Goal: Transaction & Acquisition: Purchase product/service

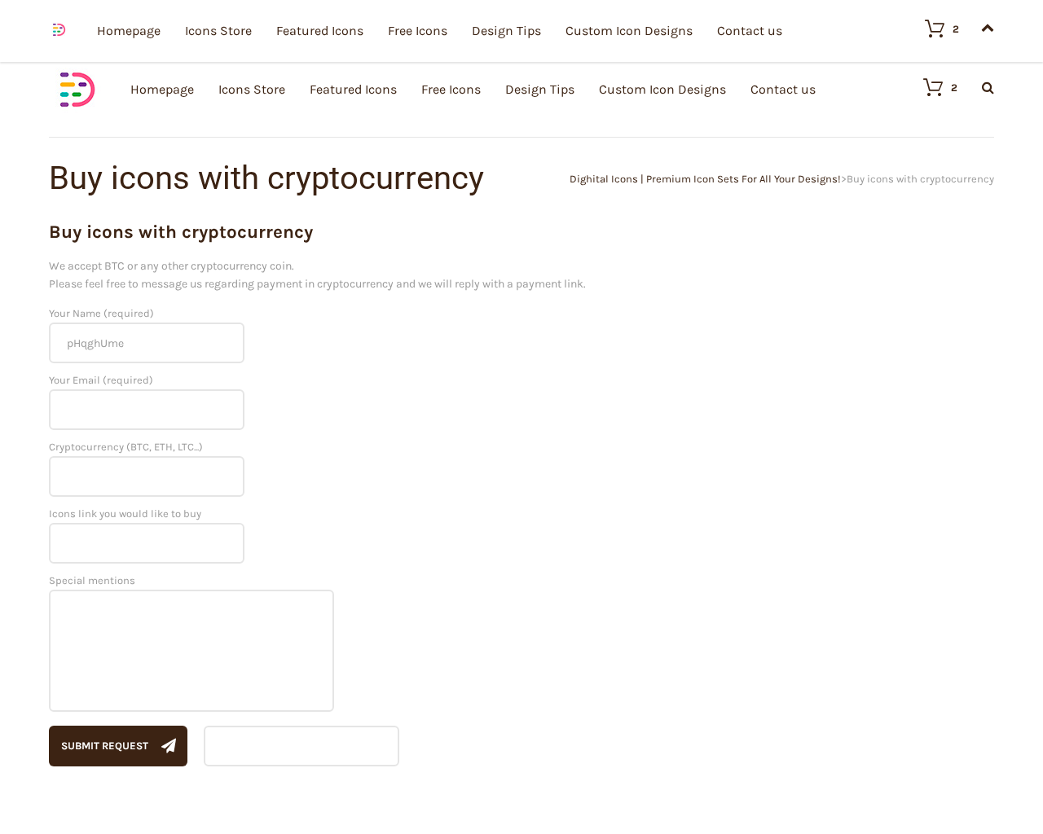
type input "[EMAIL_ADDRESS][DOMAIN_NAME]"
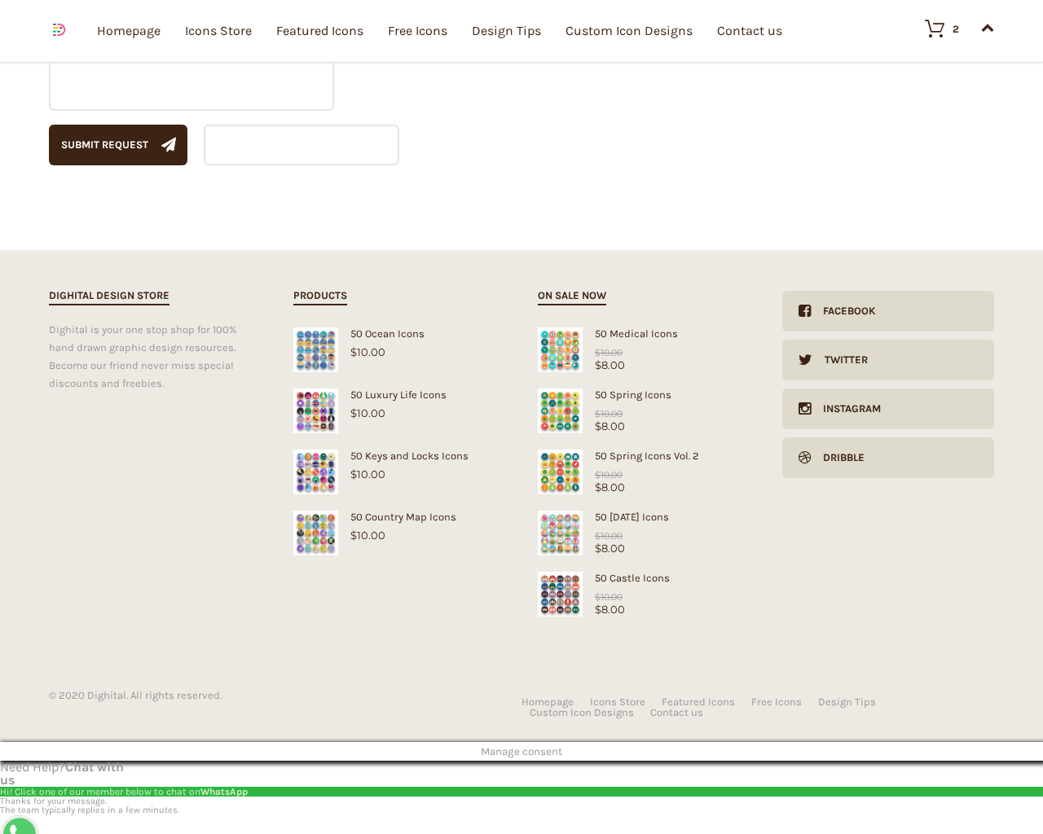
type input "USD"
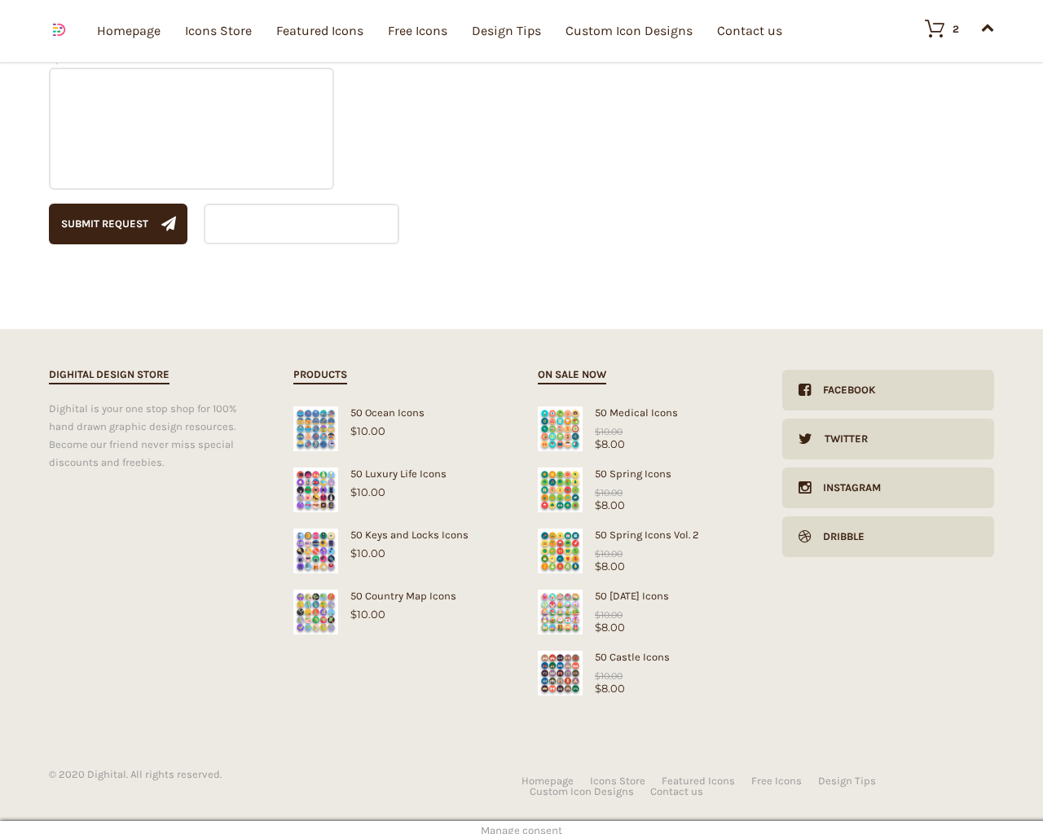
type input "1"
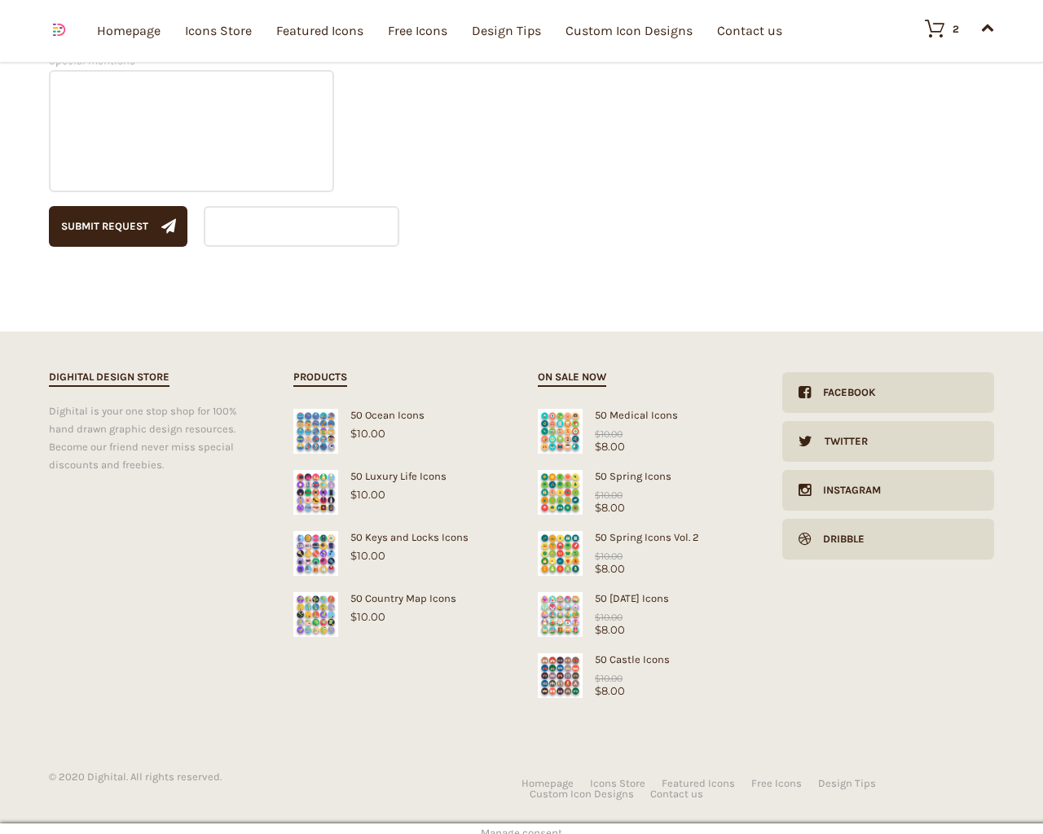
type textarea "20"
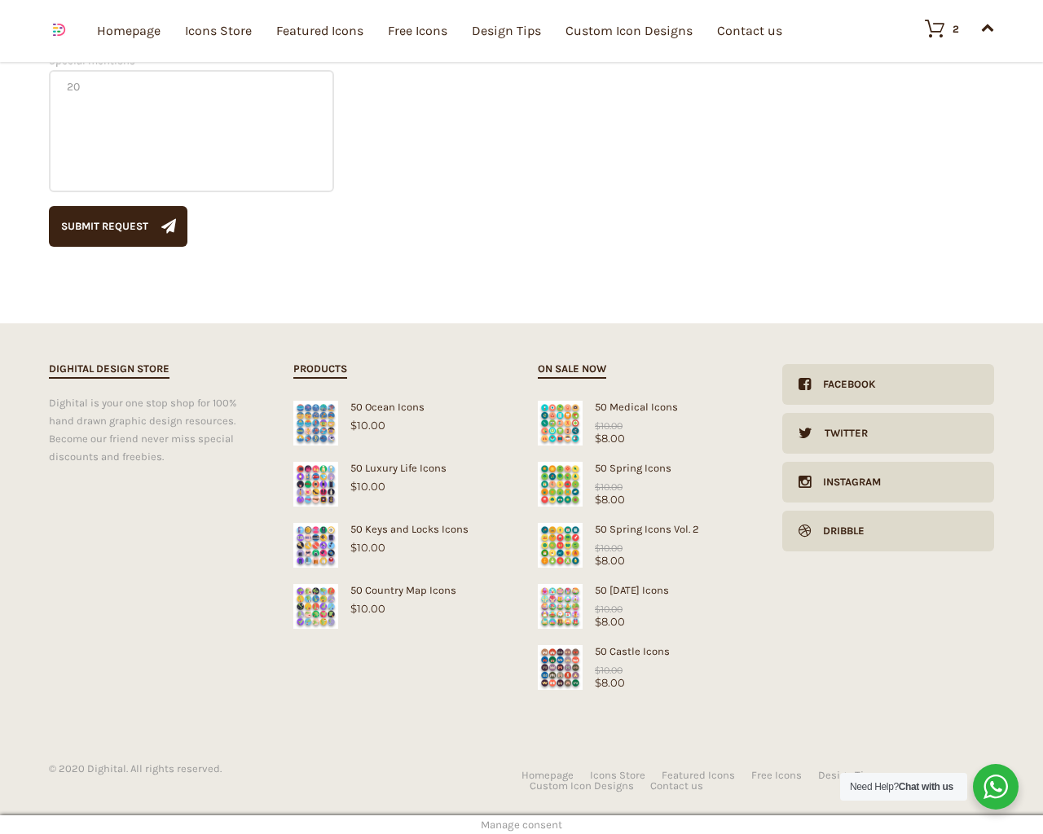
scroll to position [520, 0]
type input "1"
type input "20"
checkbox input "false"
type input "pHqghUme"
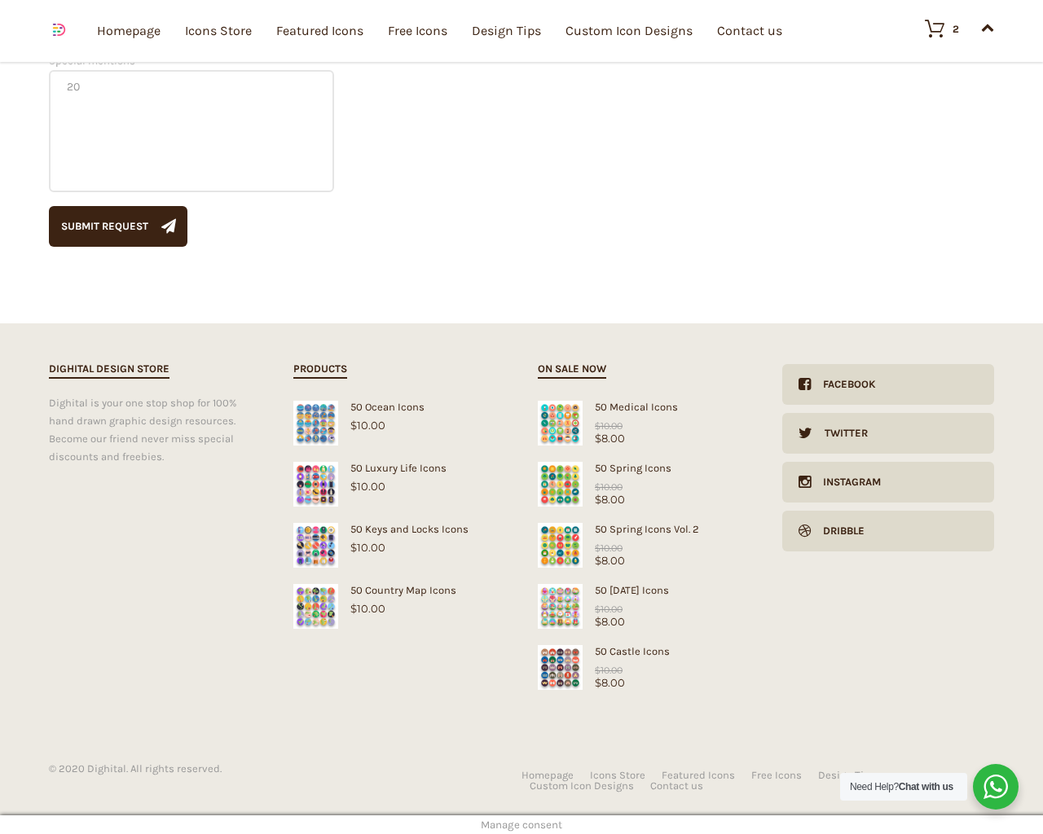
type input "[EMAIL_ADDRESS][DOMAIN_NAME]"
checkbox input "false"
select select "dark"
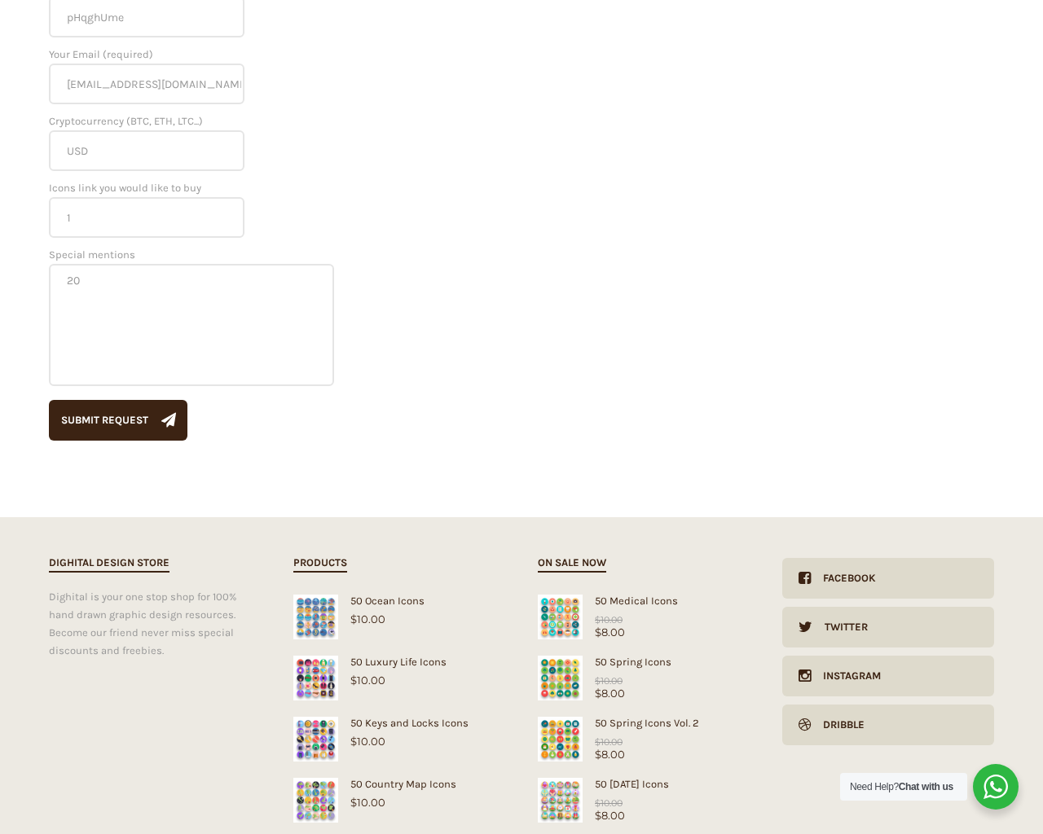
scroll to position [0, 0]
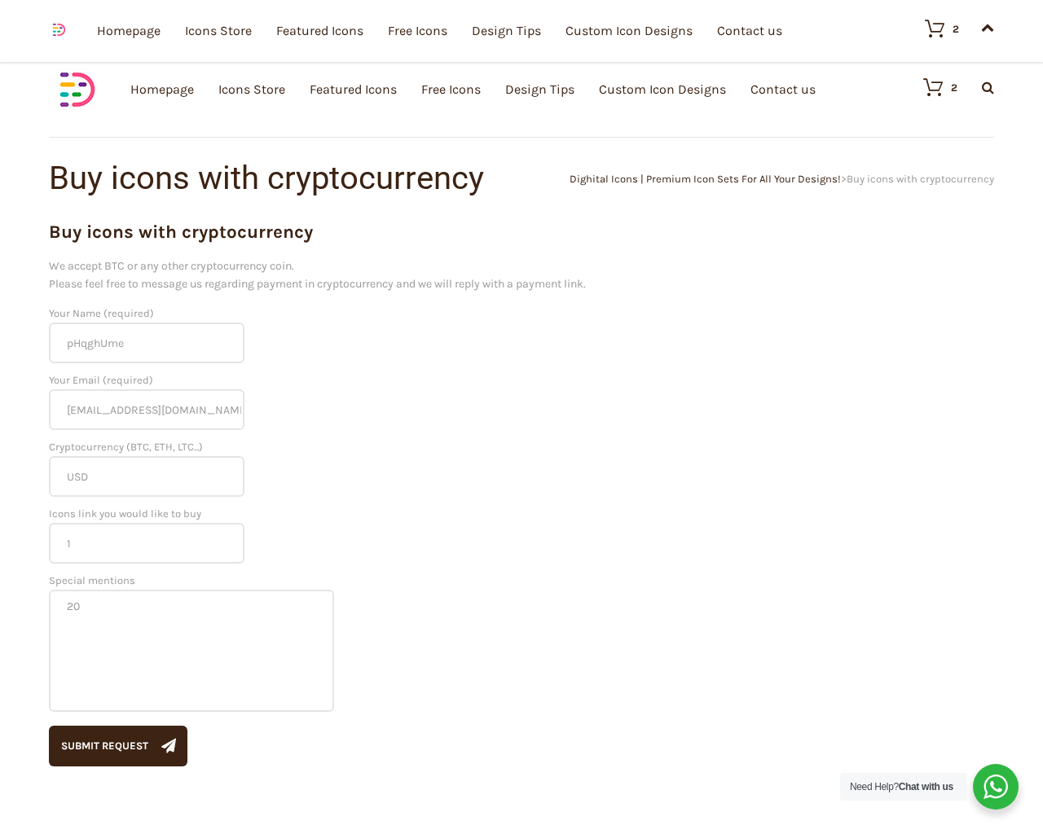
scroll to position [520, 0]
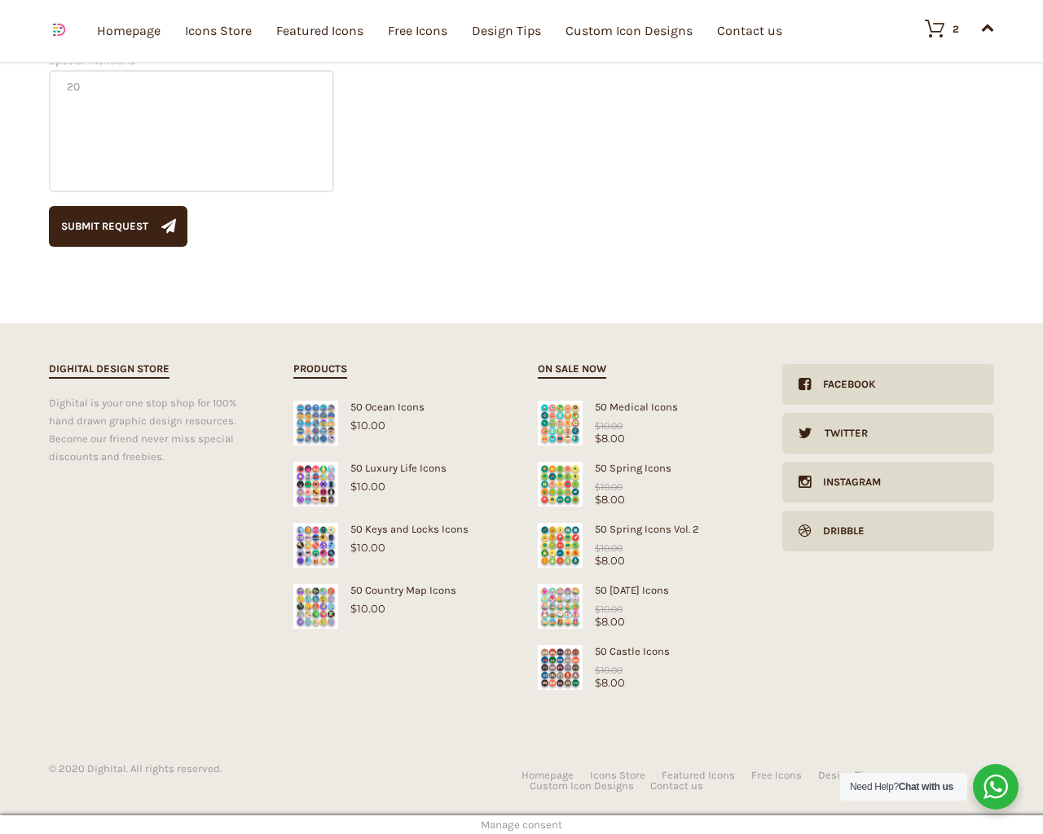
click at [481, 443] on input "Hide Price" at bounding box center [486, 448] width 11 height 11
checkbox input "true"
click at [481, 716] on input "Send me a copy of this e-mail" at bounding box center [486, 721] width 11 height 11
checkbox input "true"
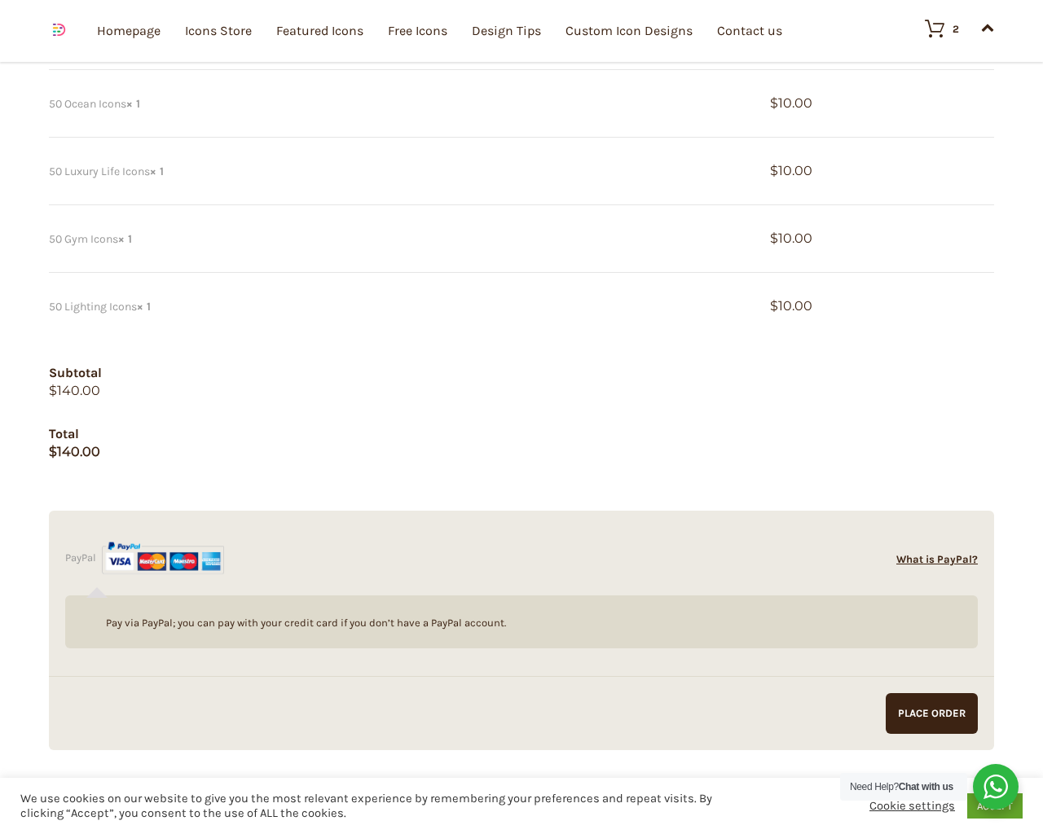
scroll to position [1904, 0]
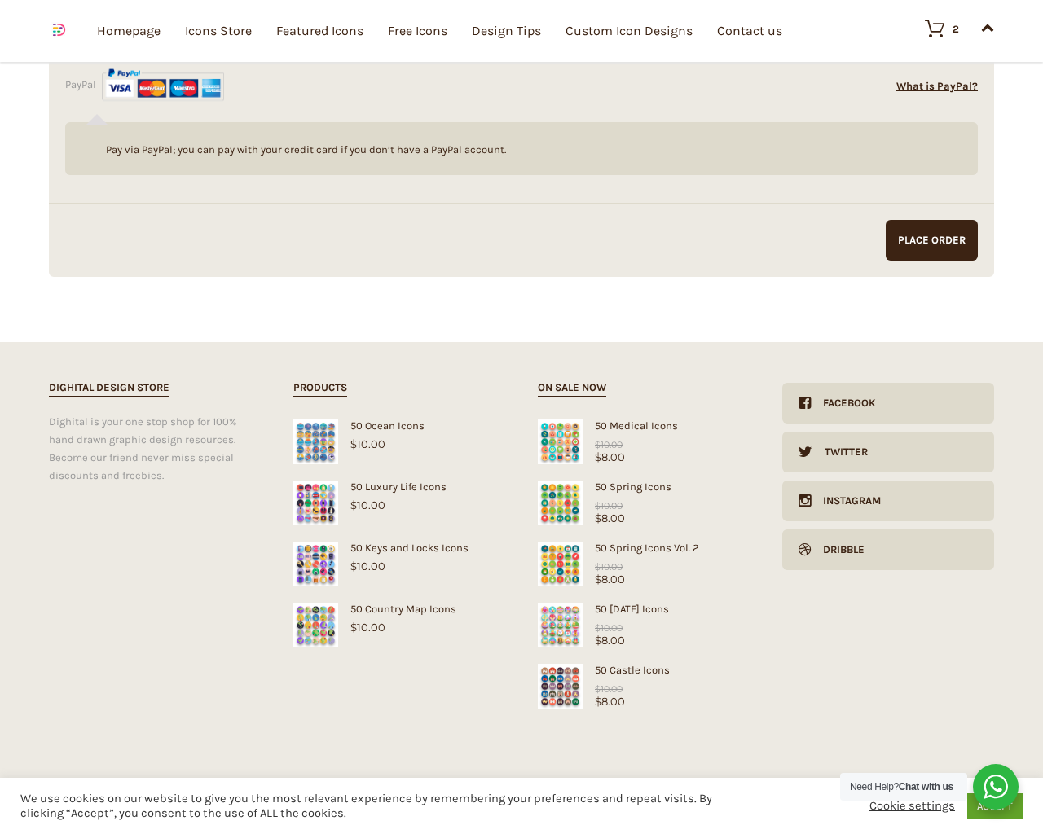
type input "pHqghUme"
type input "Testing"
type input "[STREET_ADDRESS]"
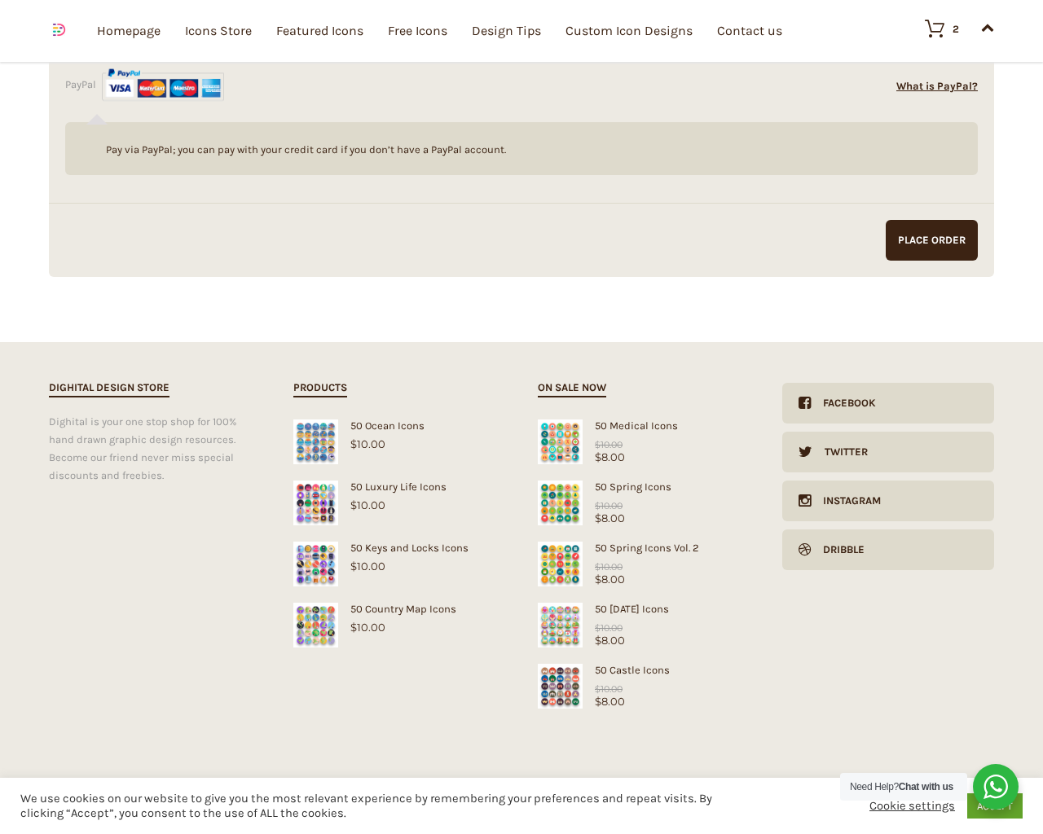
type input "94102"
type input "[GEOGRAPHIC_DATA]"
type input "[PHONE_NUMBER]"
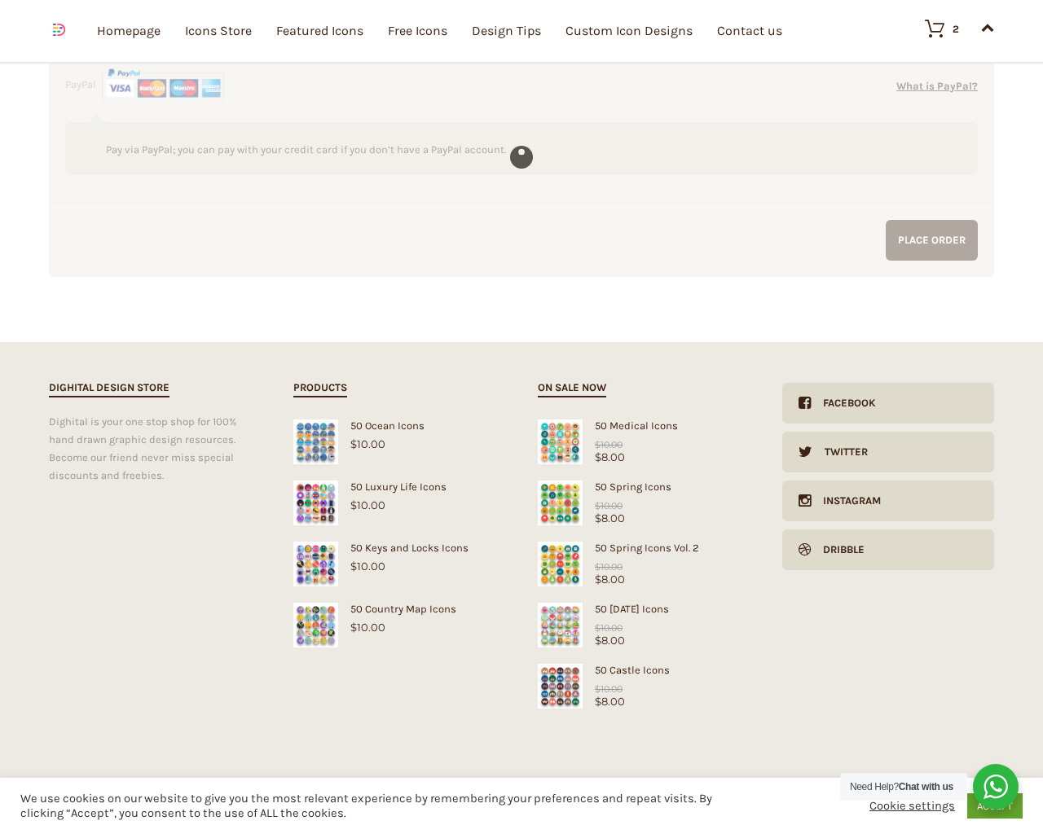
type input "[EMAIL_ADDRESS][DOMAIN_NAME]"
checkbox input "false"
type textarea "1"
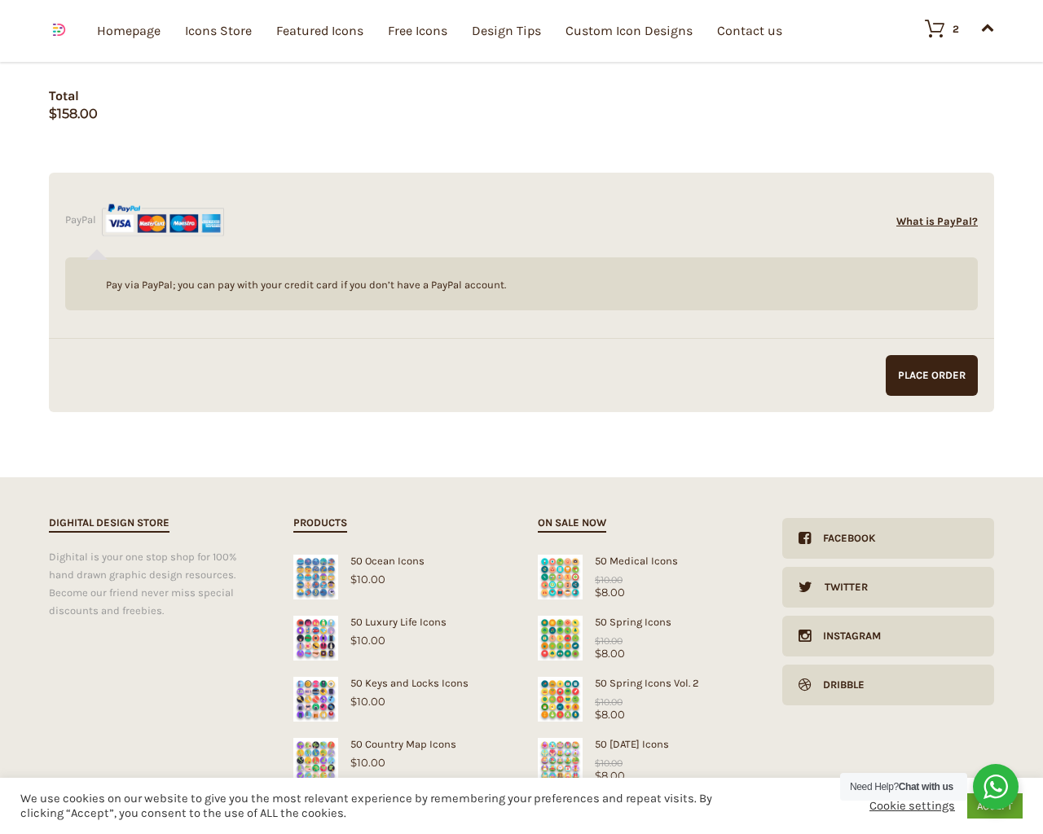
scroll to position [2039, 0]
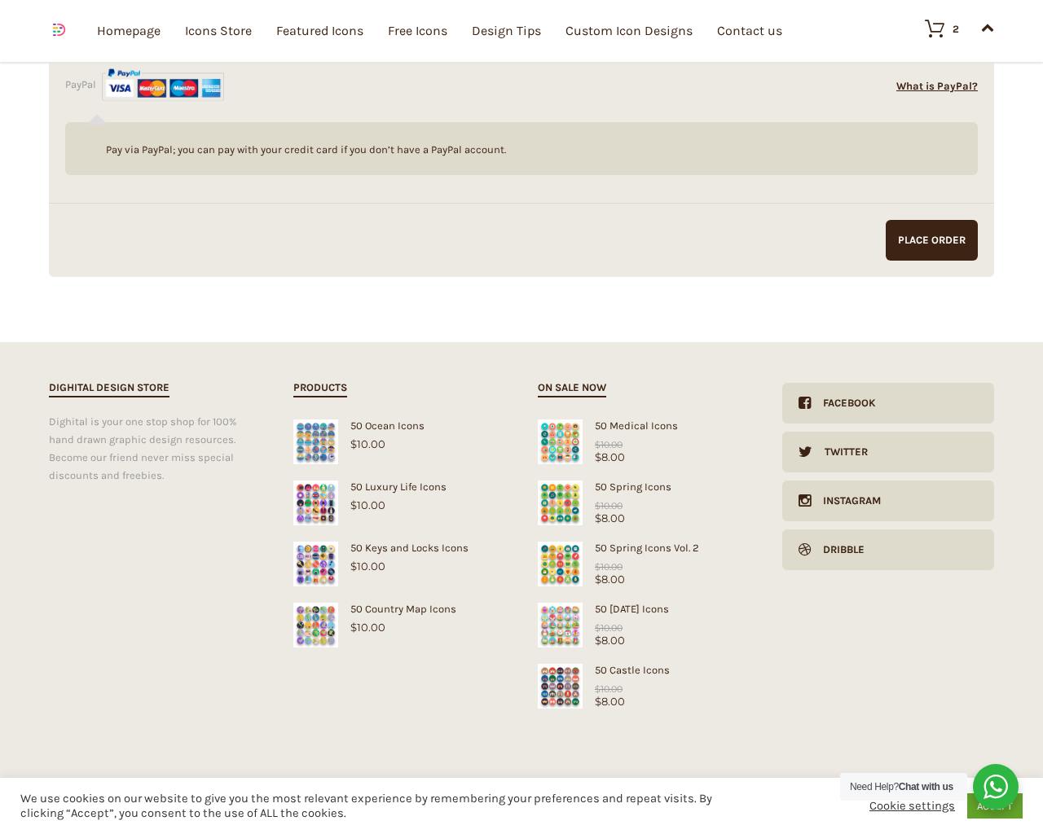
type input "1"
type input "20"
checkbox input "false"
type input "pHqghUme"
checkbox input "false"
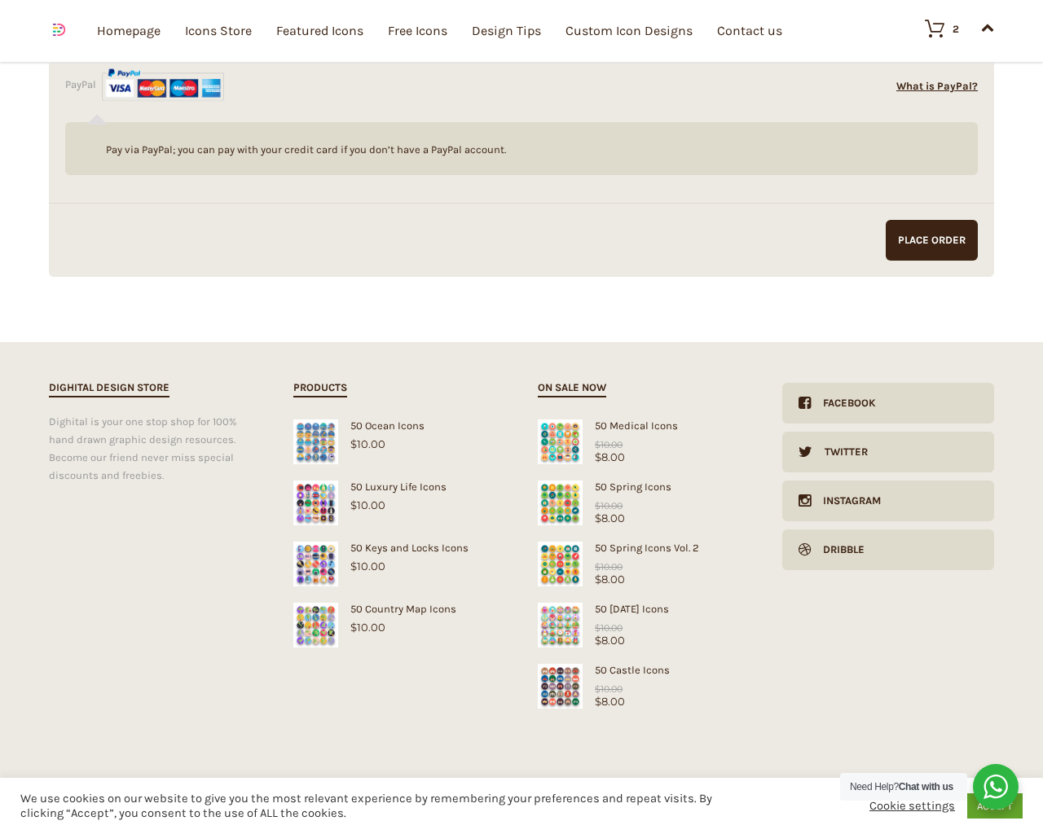
type input "[EMAIL_ADDRESS][DOMAIN_NAME]"
checkbox input "false"
select select
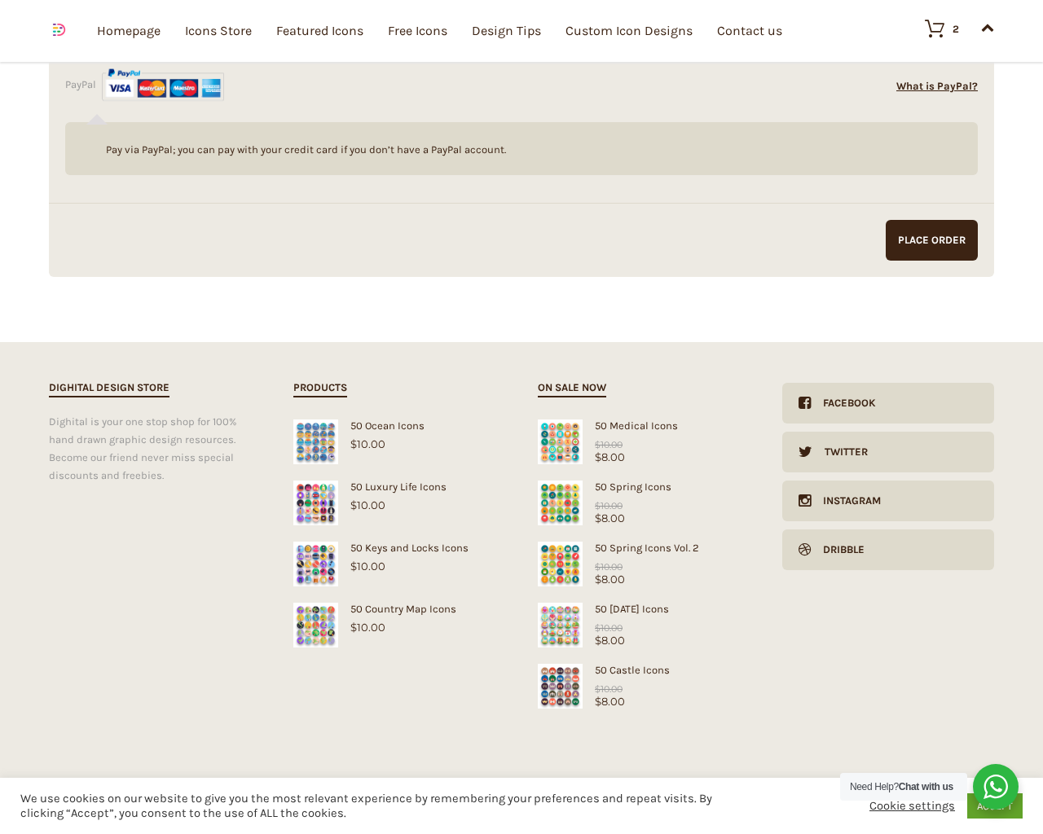
checkbox input "false"
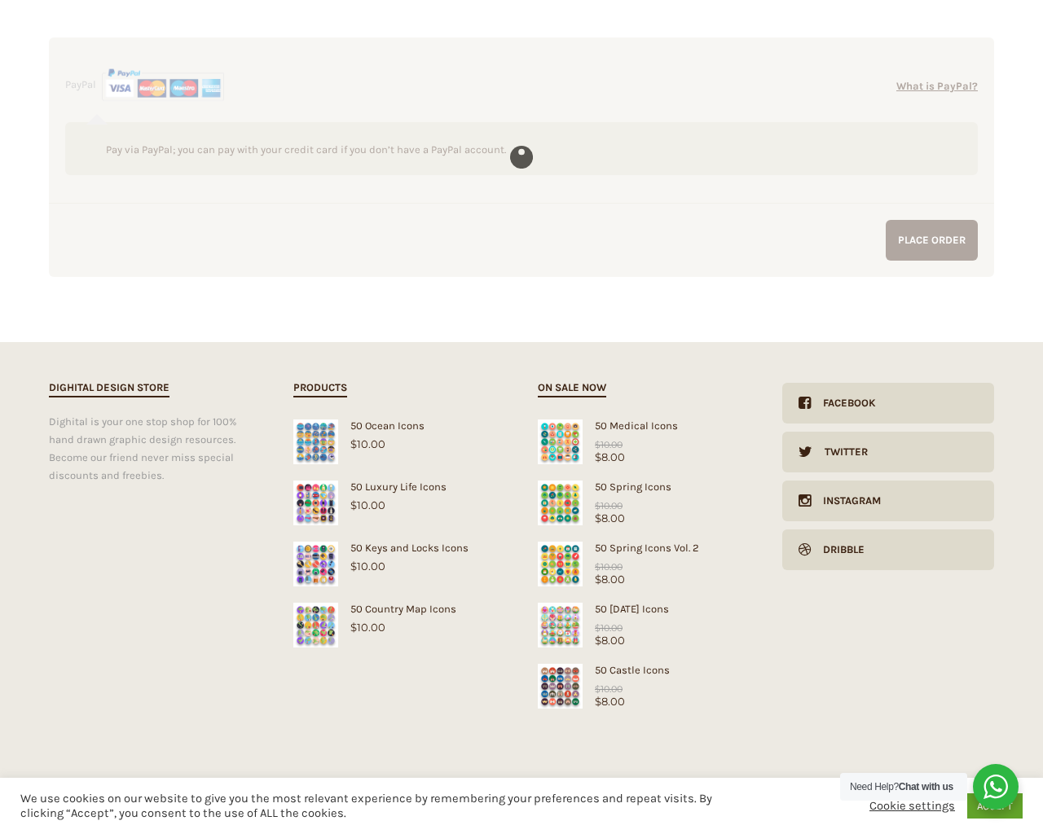
scroll to position [154, 0]
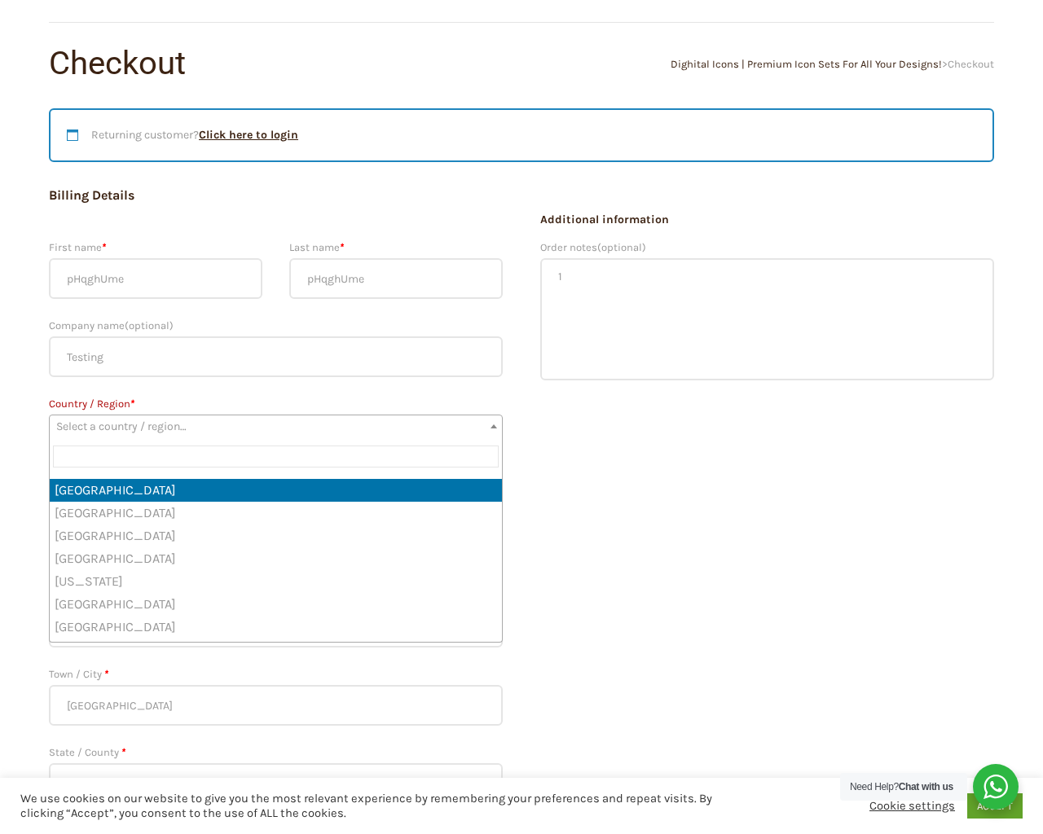
type input "e"
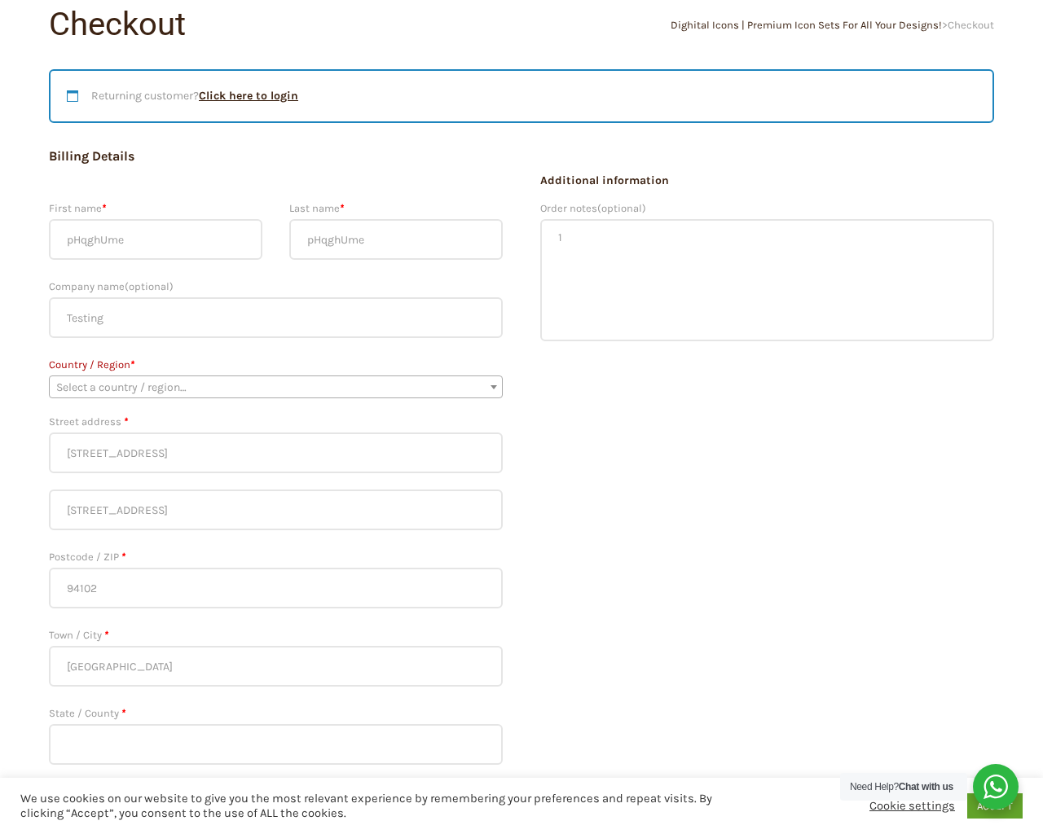
type input "NY"
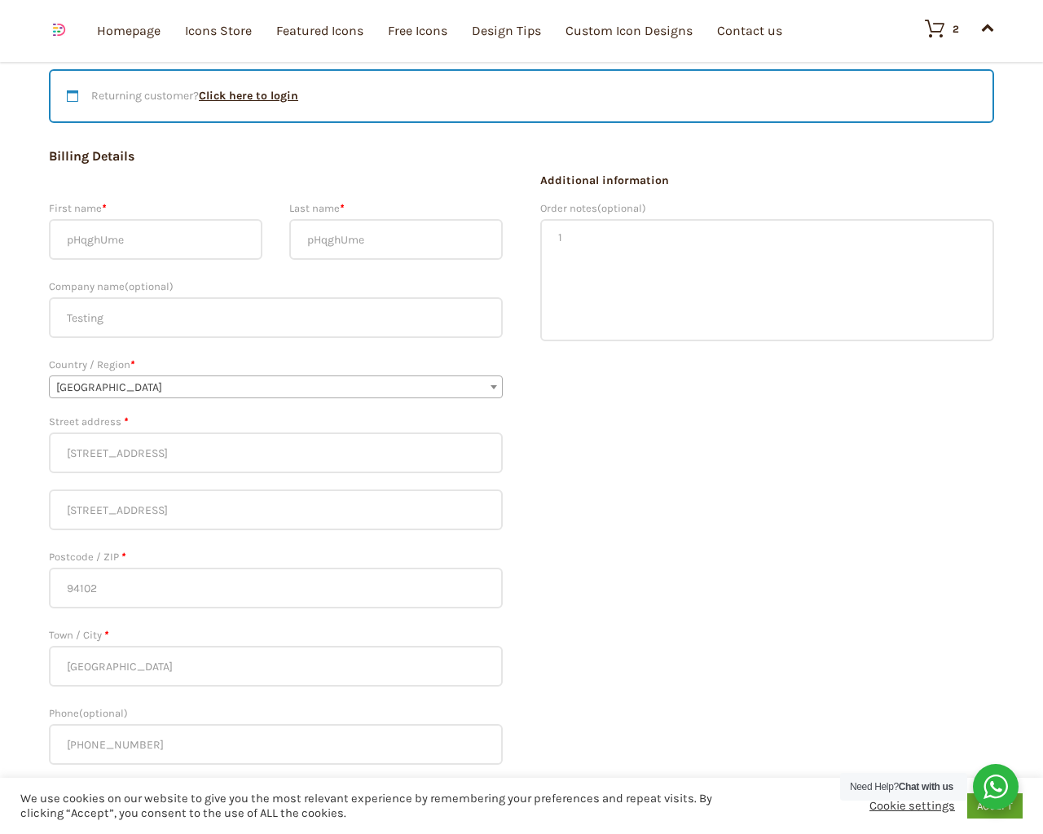
scroll to position [2174, 0]
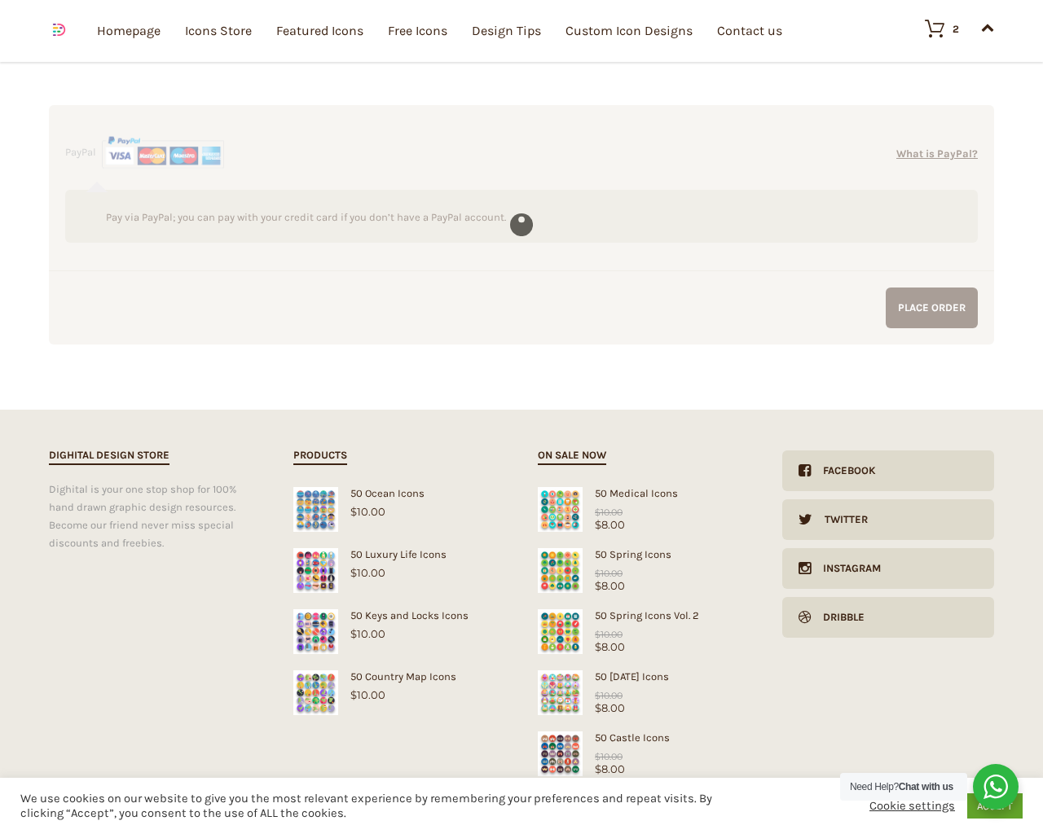
select select "AF"
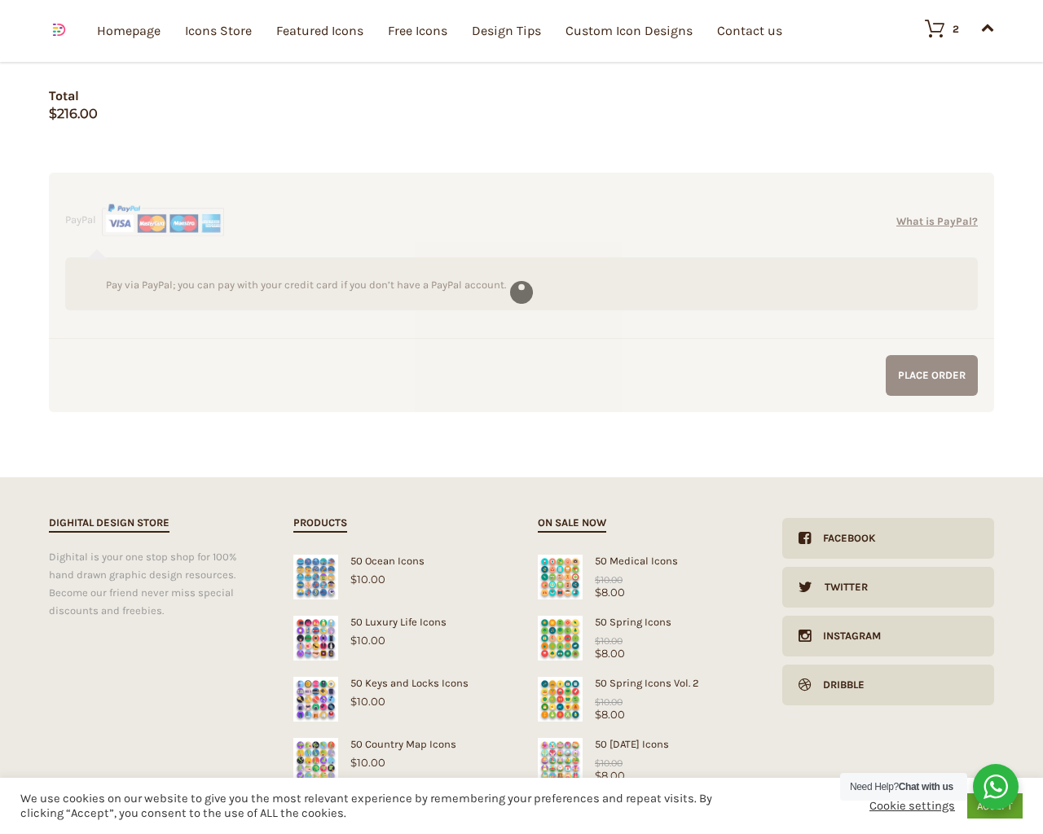
select select "AX"
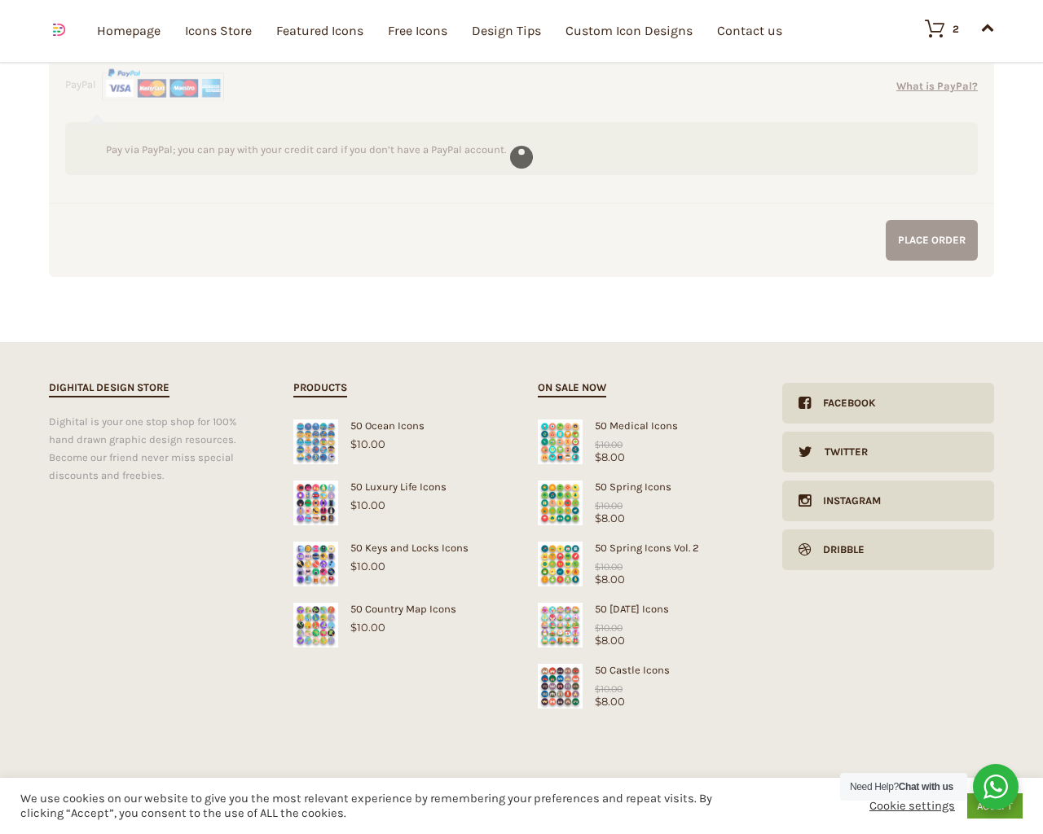
select select "AL"
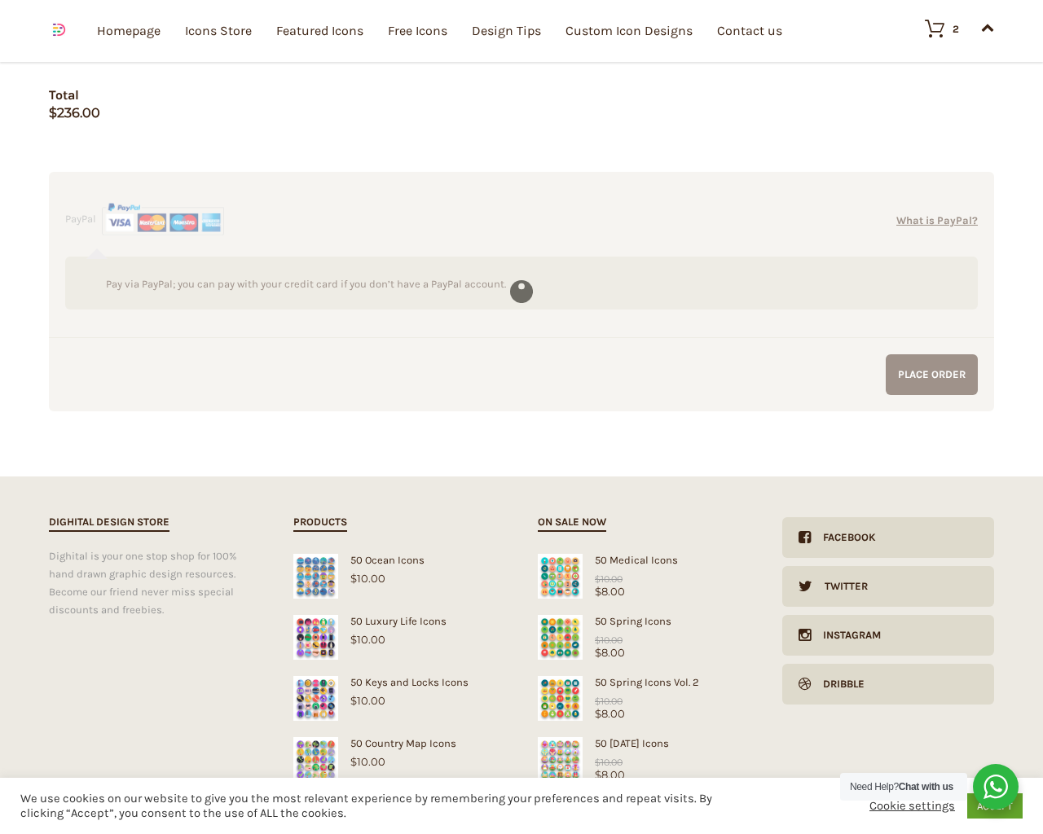
scroll to position [2502, 0]
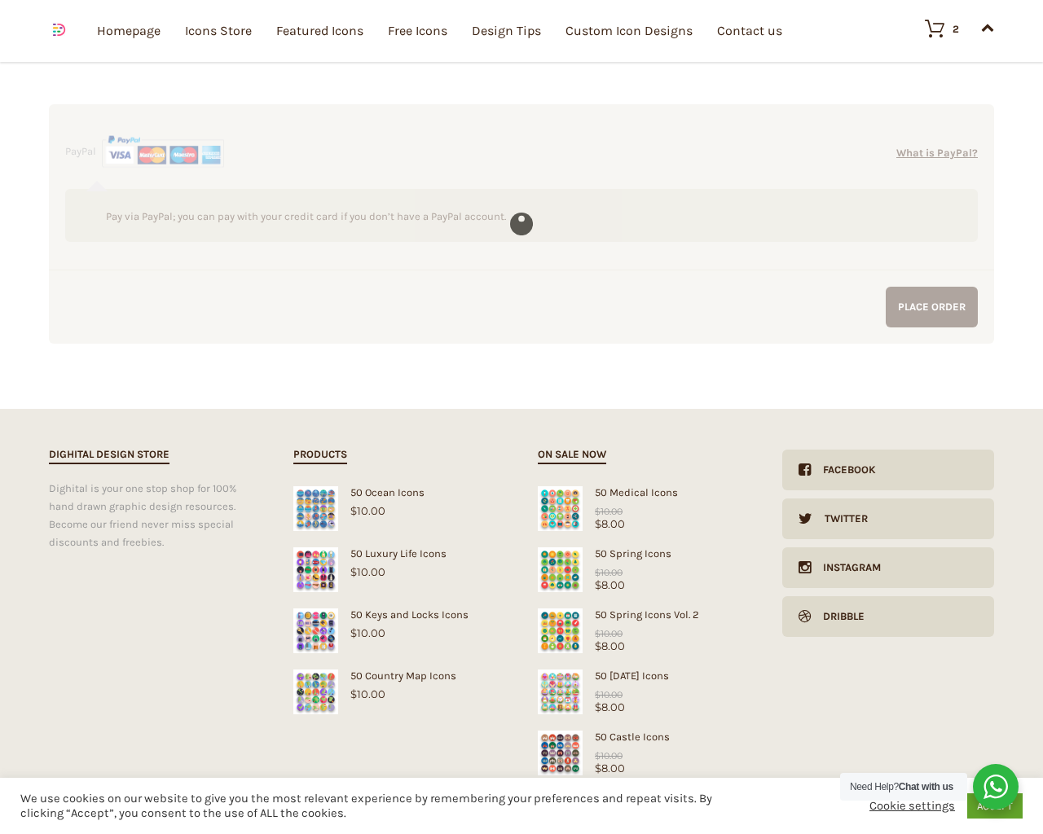
select select "AL-09"
